Goal: Navigation & Orientation: Find specific page/section

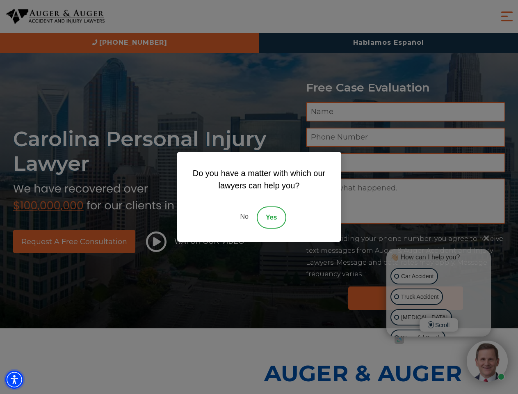
click at [14, 380] on img "Accessibility Menu" at bounding box center [14, 380] width 18 height 18
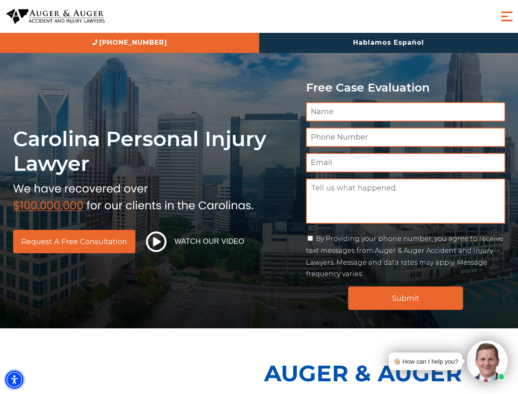
click at [14, 380] on img "Accessibility Menu" at bounding box center [14, 380] width 18 height 18
